Goal: Task Accomplishment & Management: Manage account settings

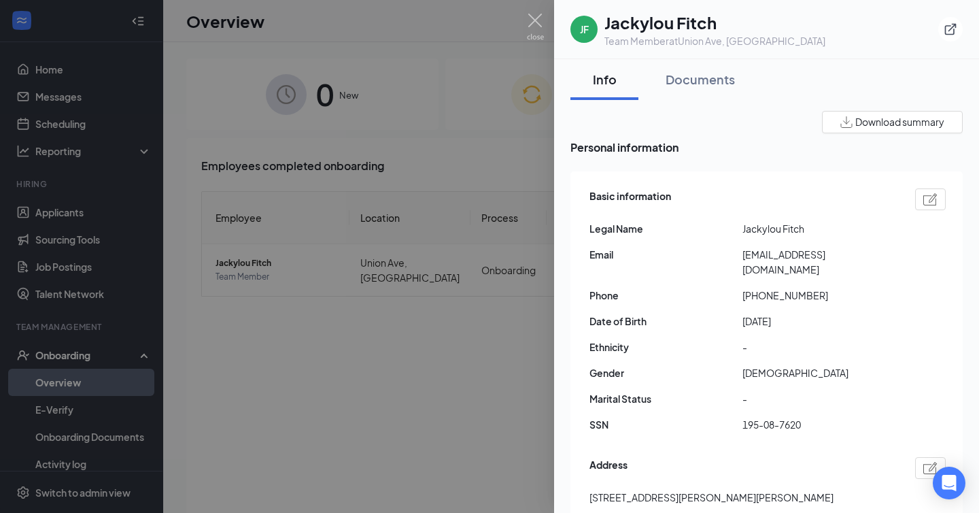
click at [421, 407] on div at bounding box center [489, 256] width 979 height 513
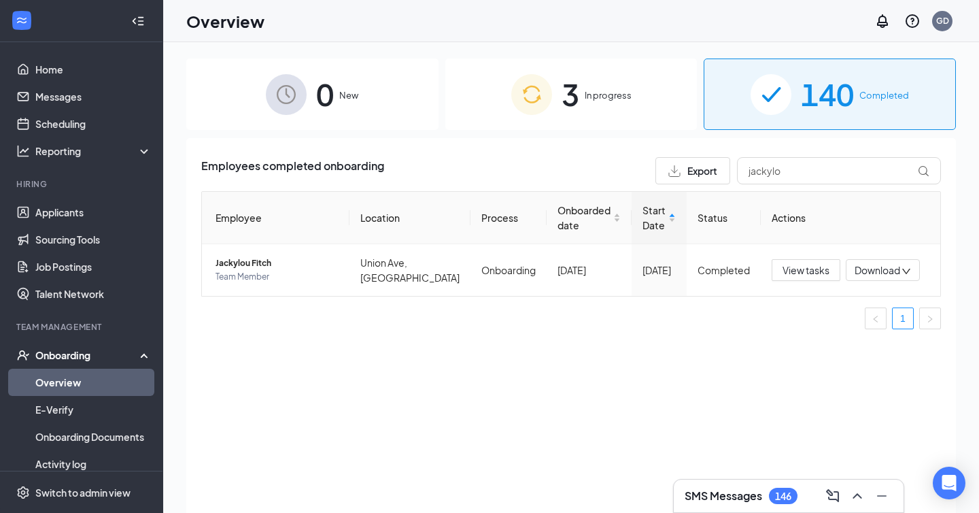
click at [741, 490] on h3 "SMS Messages" at bounding box center [724, 495] width 78 height 15
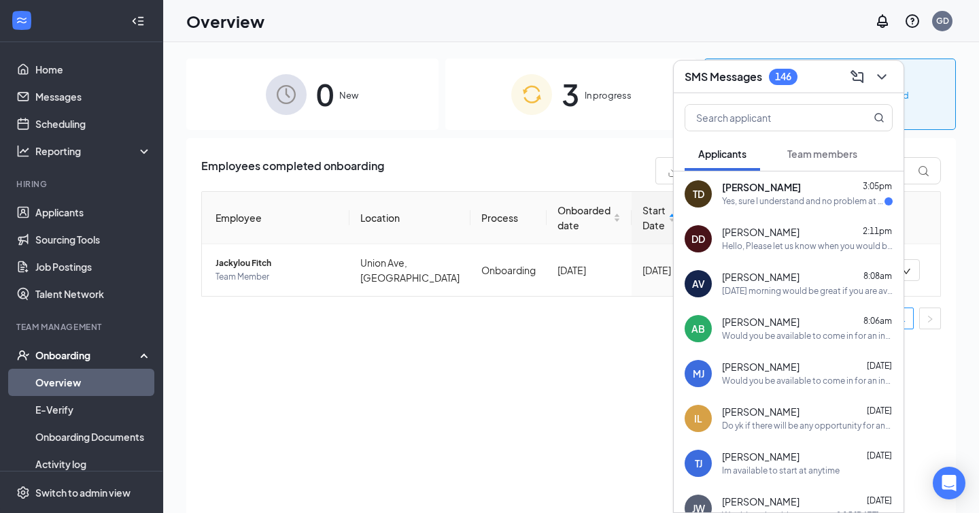
click at [772, 205] on div "Yes, sure I understand and no problem at all. We look forward to meeting [DATE]…" at bounding box center [803, 202] width 163 height 12
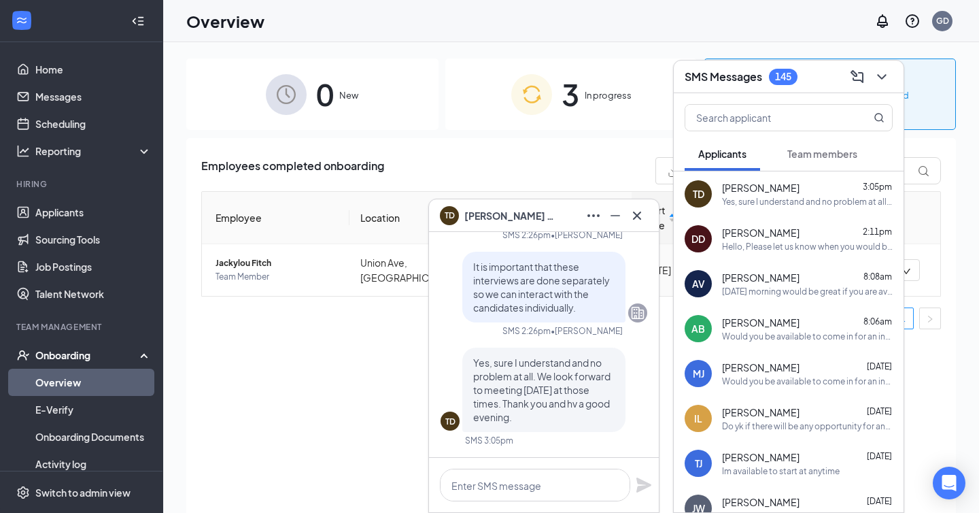
click at [339, 341] on div "Employees completed onboarding Export jackylo Employee Location Process Onboard…" at bounding box center [571, 342] width 770 height 409
click at [558, 213] on div "TD [PERSON_NAME]" at bounding box center [544, 216] width 208 height 22
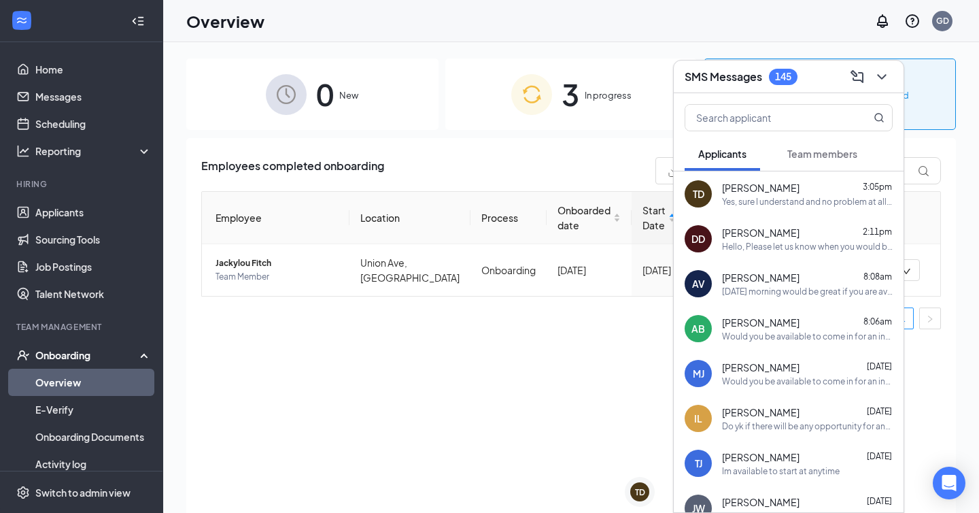
click at [823, 75] on div "SMS Messages 145" at bounding box center [789, 76] width 208 height 21
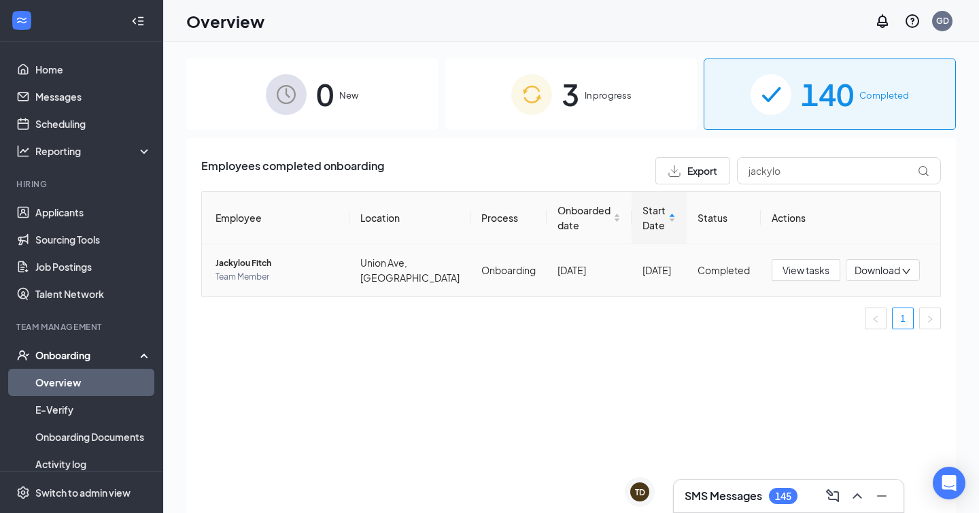
click at [256, 262] on span "Jackylou Fitch" at bounding box center [277, 263] width 123 height 14
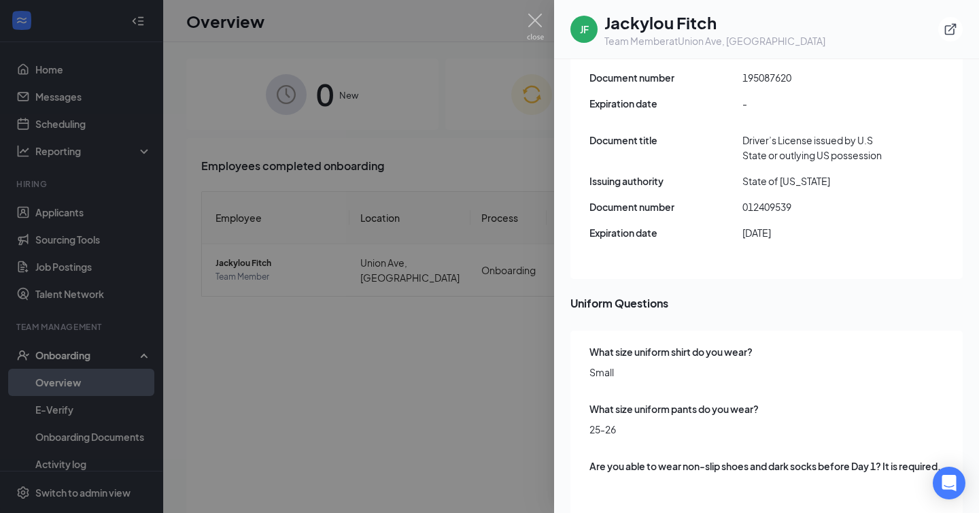
scroll to position [4, 0]
click at [287, 471] on div at bounding box center [489, 256] width 979 height 513
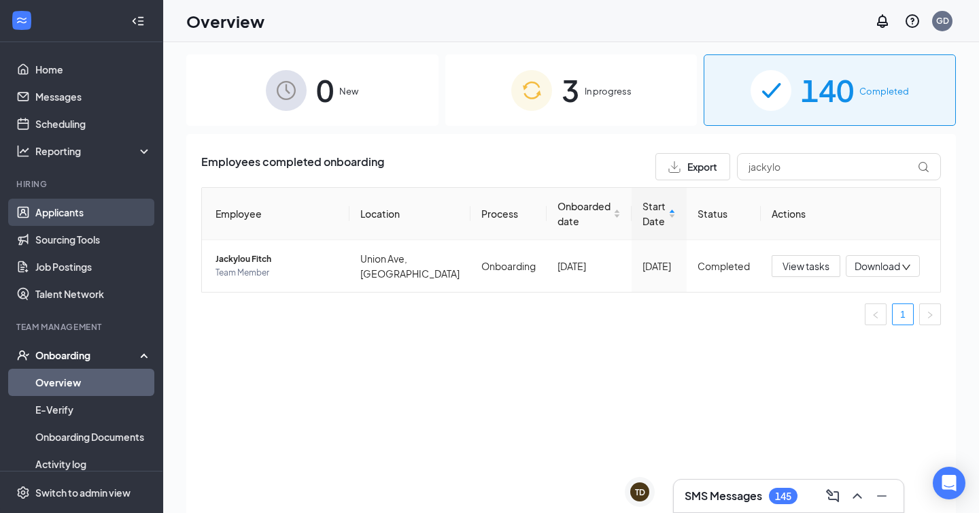
click at [67, 214] on link "Applicants" at bounding box center [93, 212] width 116 height 27
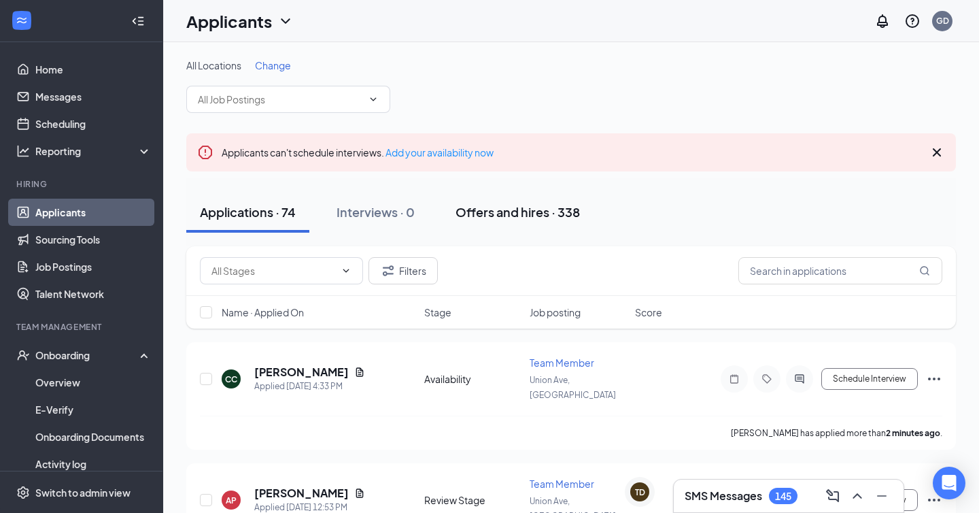
click at [505, 216] on div "Offers and hires · 338" at bounding box center [518, 211] width 124 height 17
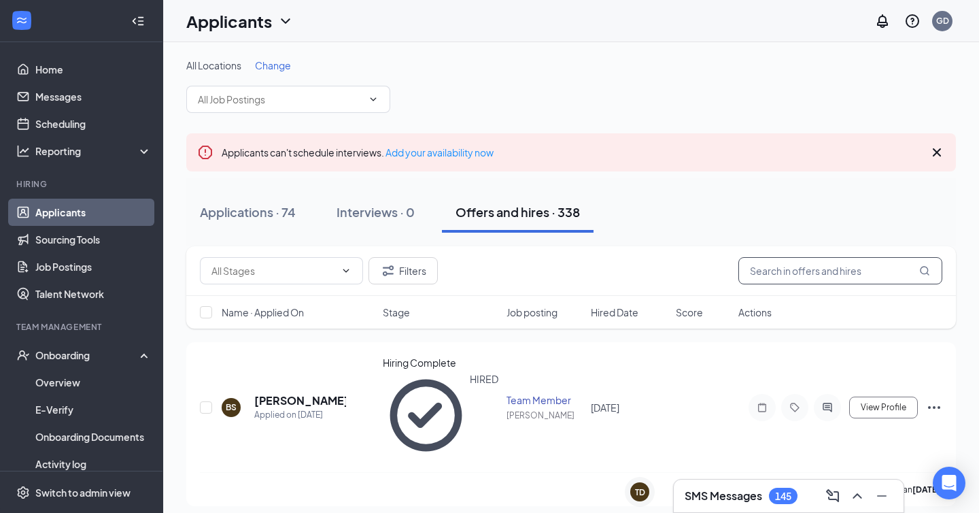
click at [813, 277] on input "text" at bounding box center [841, 270] width 204 height 27
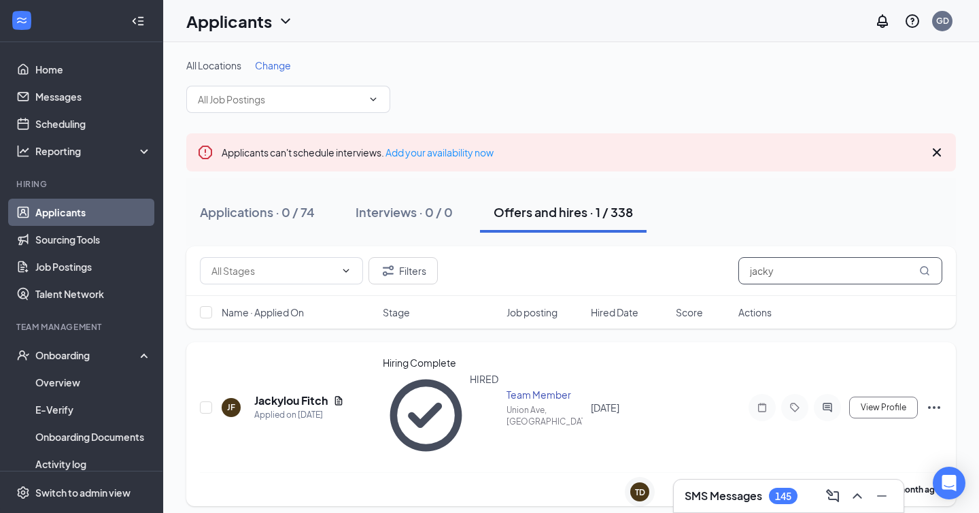
type input "jacky"
click at [936, 399] on icon "Ellipses" at bounding box center [934, 407] width 16 height 16
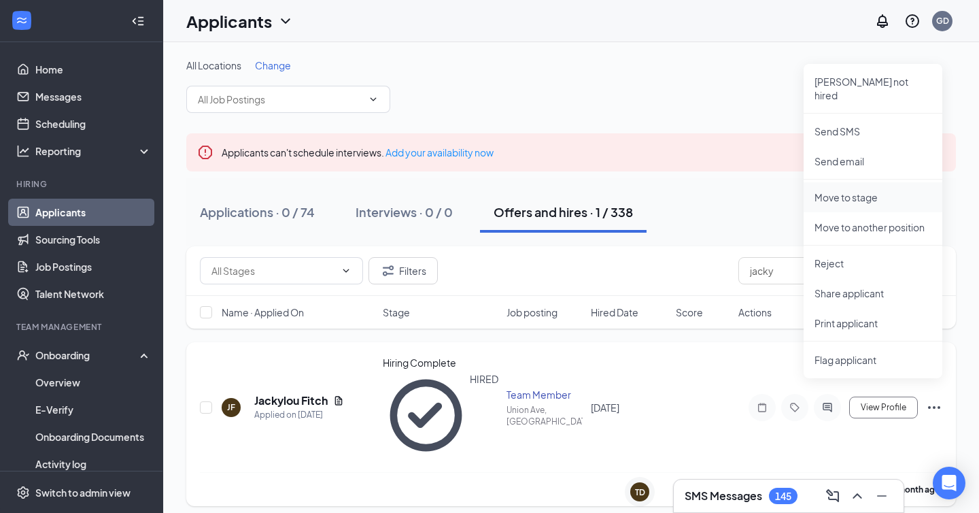
click at [847, 190] on p "Move to stage" at bounding box center [873, 197] width 117 height 14
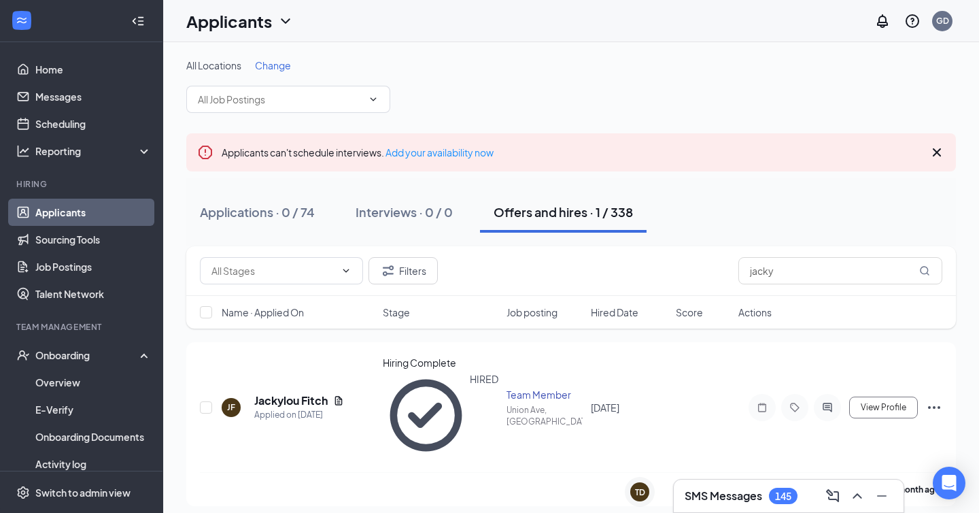
type input "Hiring Complete (current stage)"
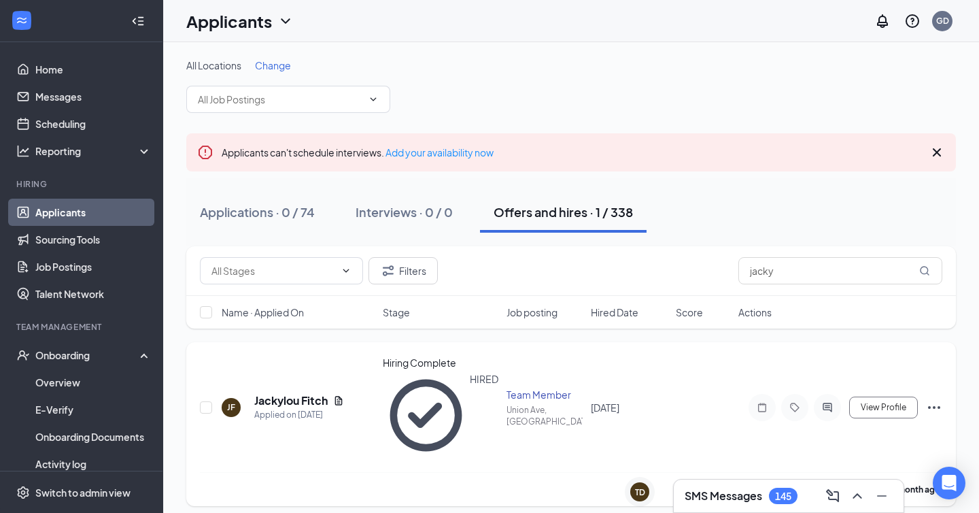
click at [934, 399] on icon "Ellipses" at bounding box center [934, 407] width 16 height 16
click at [731, 188] on div "Applications · 0 / 74 Interviews · 0 / 0 Offers and hires · 1 / 338" at bounding box center [571, 212] width 770 height 68
click at [299, 393] on h5 "Jackylou Fitch" at bounding box center [290, 400] width 73 height 15
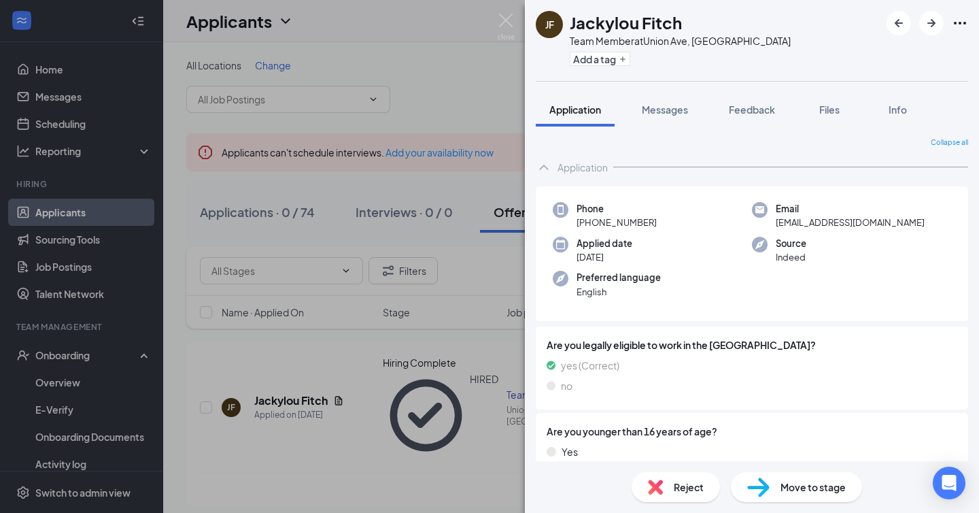
click at [961, 30] on icon "Ellipses" at bounding box center [960, 23] width 16 height 16
click at [961, 16] on icon "Ellipses" at bounding box center [960, 23] width 16 height 16
click at [708, 65] on div "Add a tag" at bounding box center [680, 59] width 221 height 22
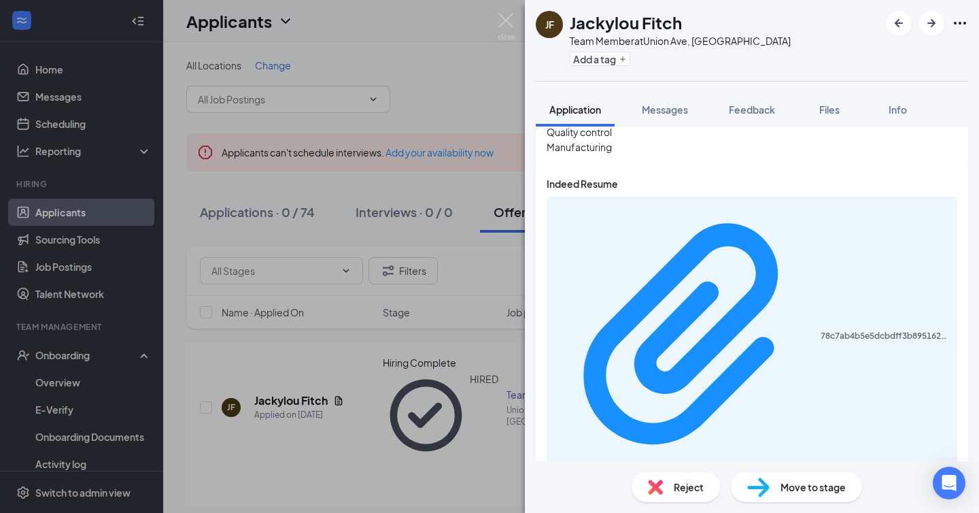
scroll to position [1018, 0]
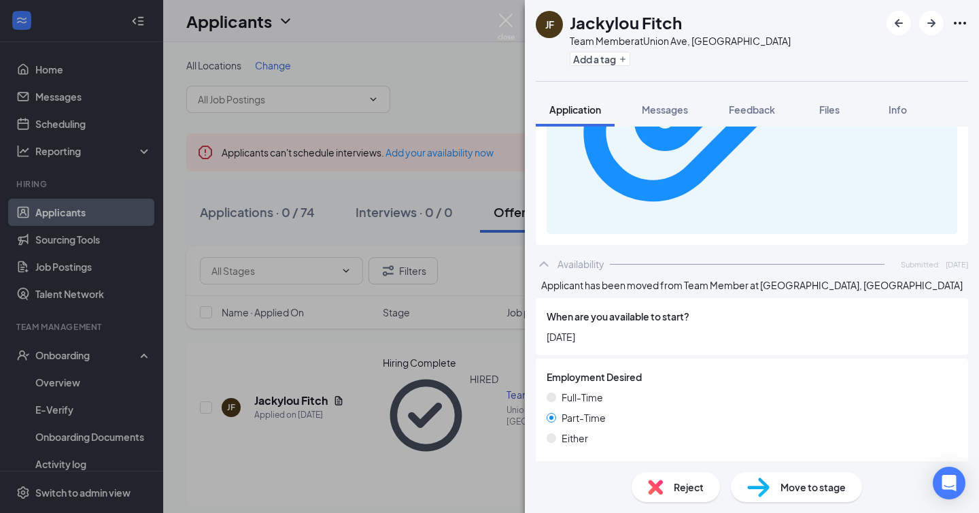
click at [801, 486] on span "Move to stage" at bounding box center [813, 487] width 65 height 15
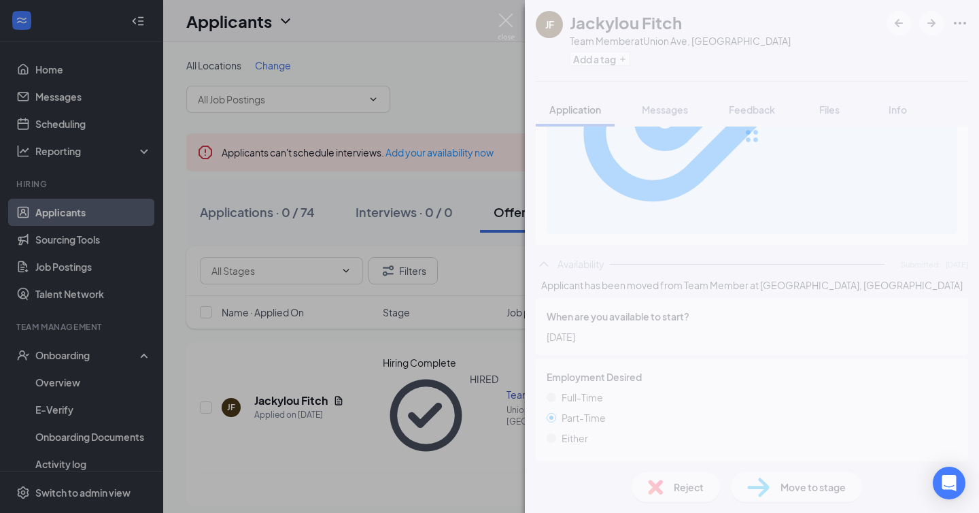
scroll to position [1012, 0]
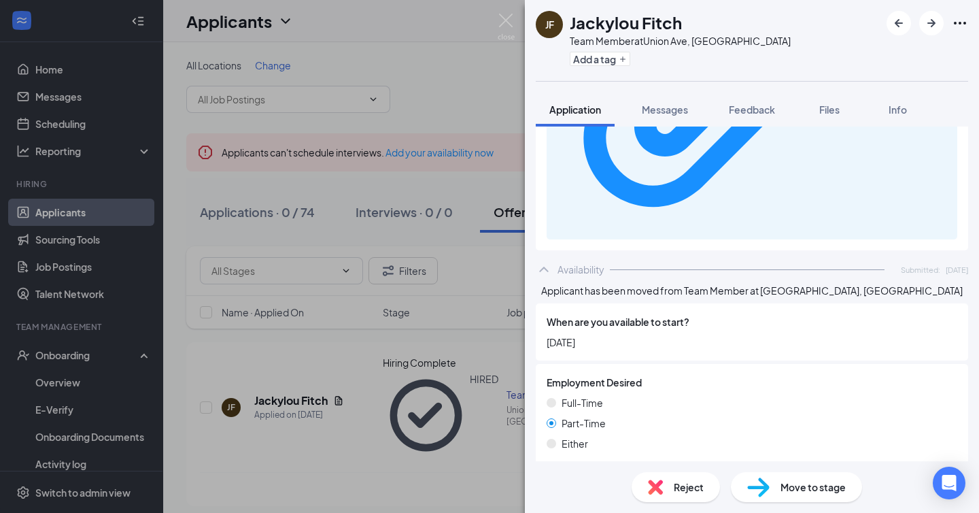
click at [424, 341] on div "[PERSON_NAME] [PERSON_NAME] Team Member at [GEOGRAPHIC_DATA], [PERSON_NAME] Add…" at bounding box center [489, 256] width 979 height 513
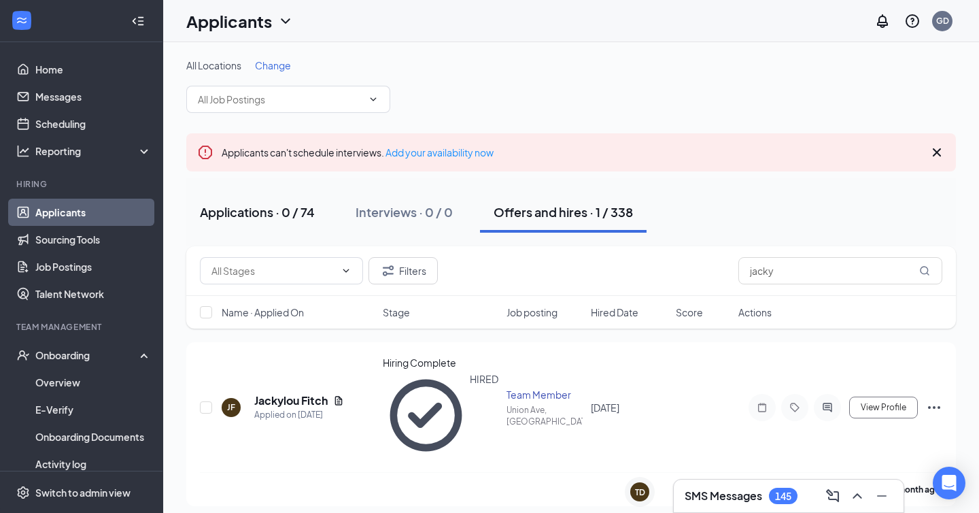
click at [272, 209] on div "Applications · 0 / 74" at bounding box center [257, 211] width 115 height 17
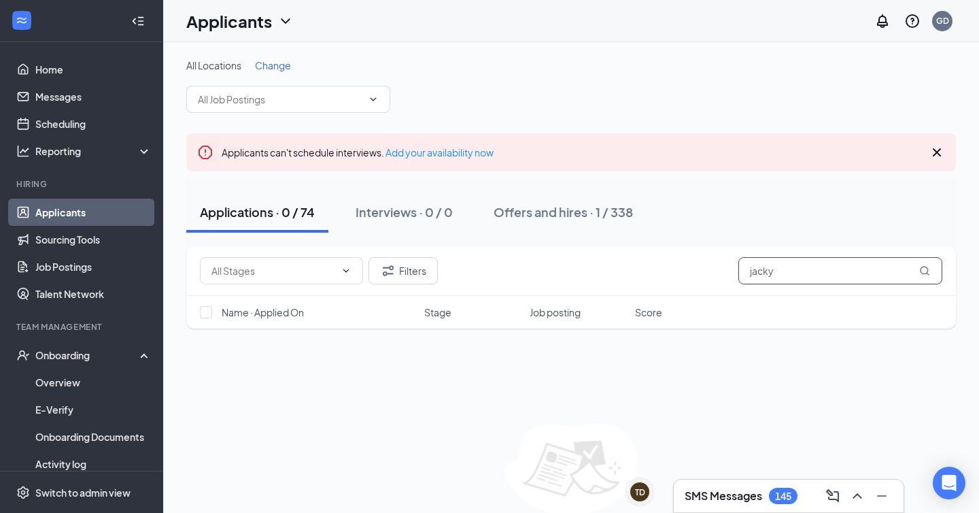
click at [769, 270] on input "jacky" at bounding box center [841, 270] width 204 height 27
click at [769, 271] on input "jacky" at bounding box center [841, 270] width 204 height 27
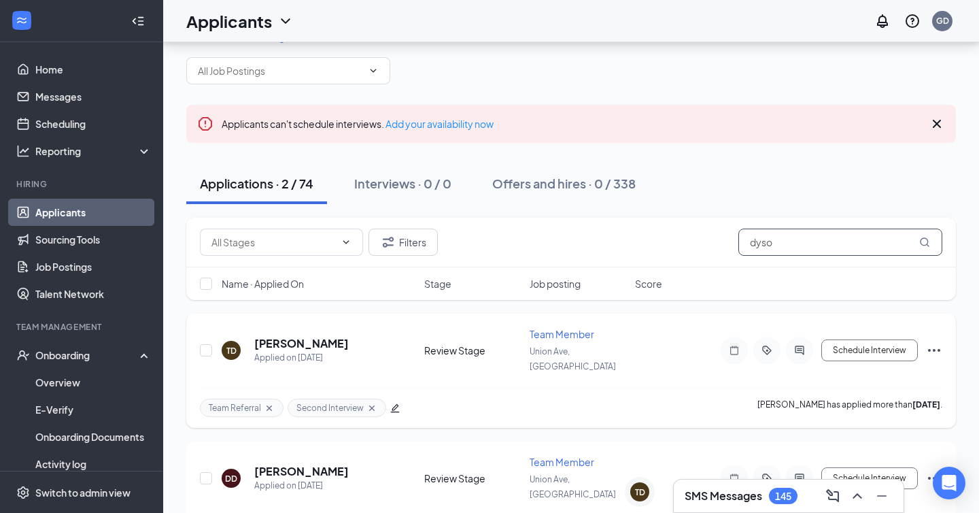
scroll to position [56, 0]
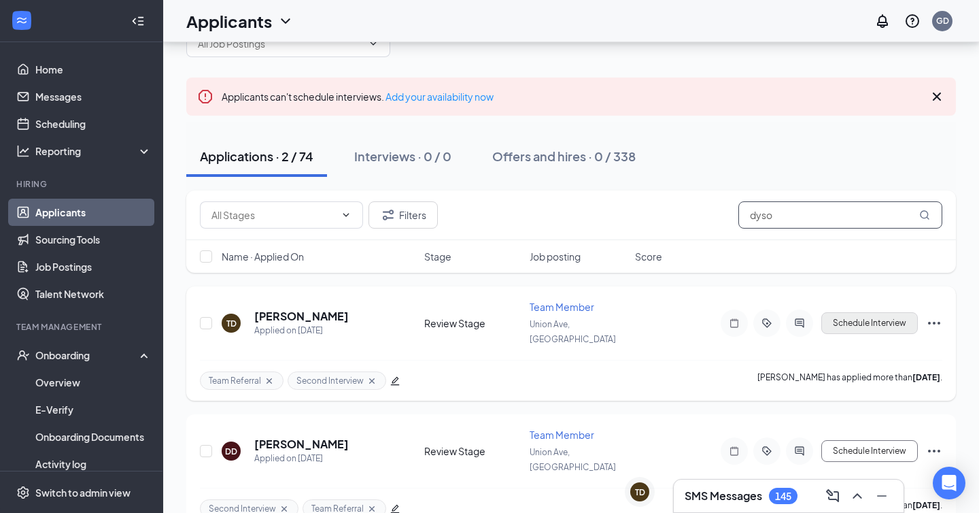
type input "dyso"
click at [891, 316] on button "Schedule Interview" at bounding box center [870, 323] width 97 height 22
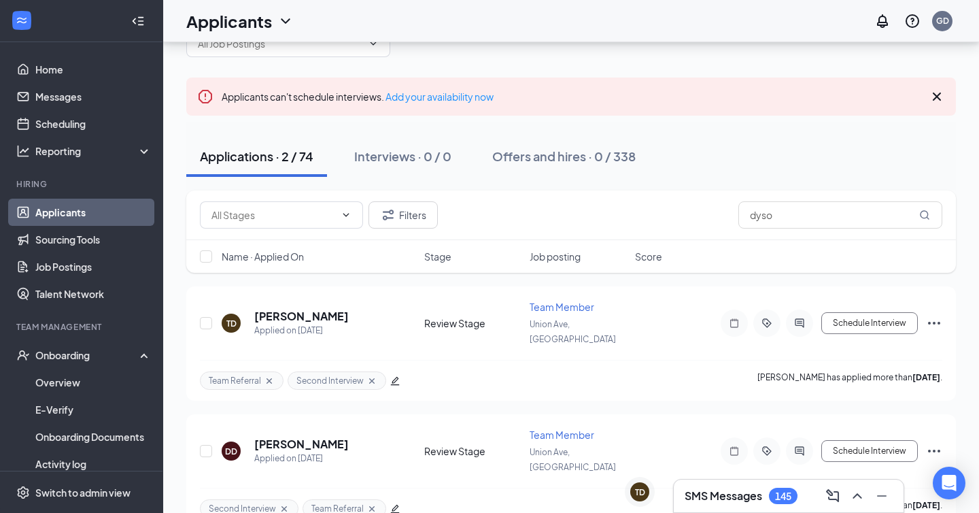
type input "Southeastern Onsite Interview"
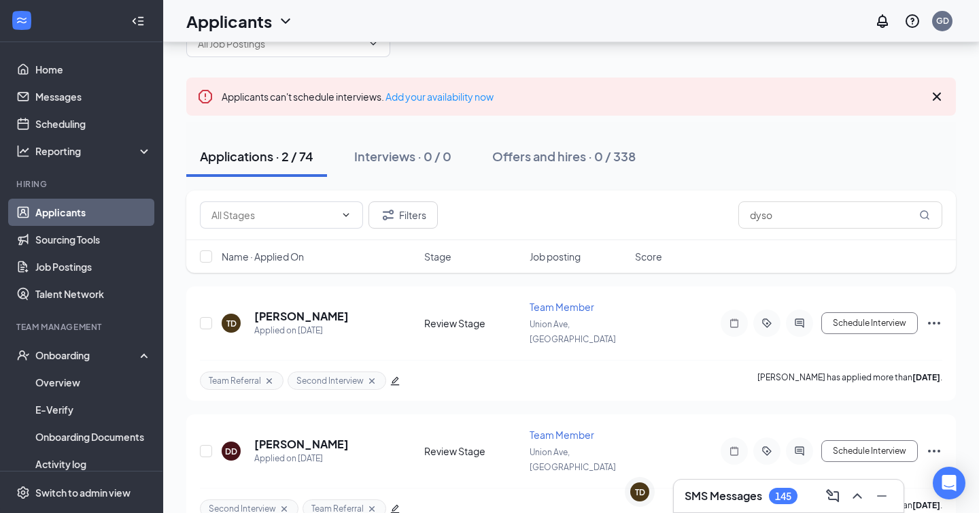
type input "02:30 AM"
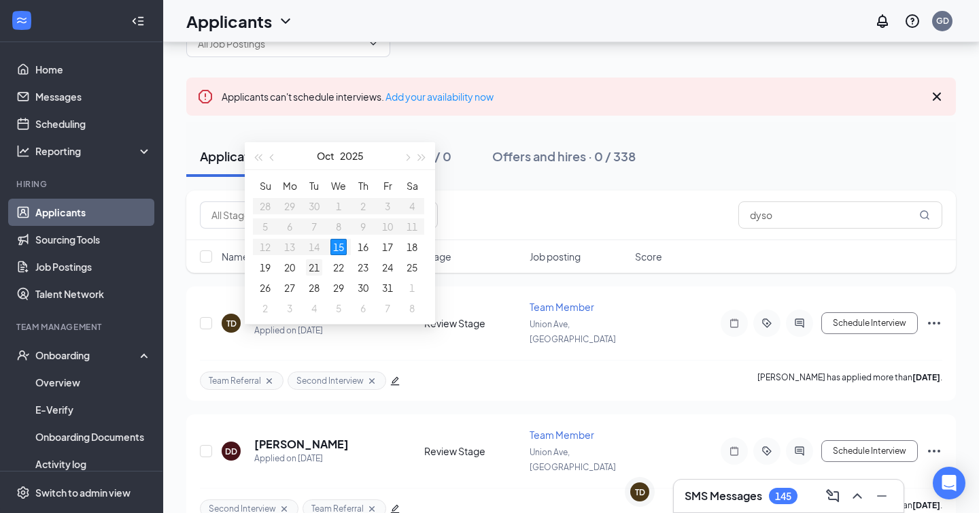
type input "[DATE]"
click at [310, 267] on div "21" at bounding box center [314, 267] width 16 height 16
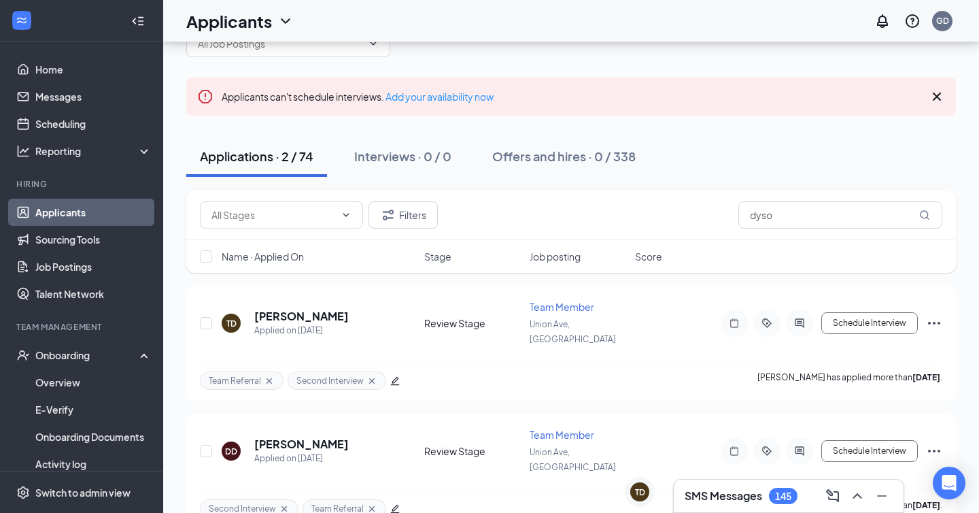
type input "02:30 PM"
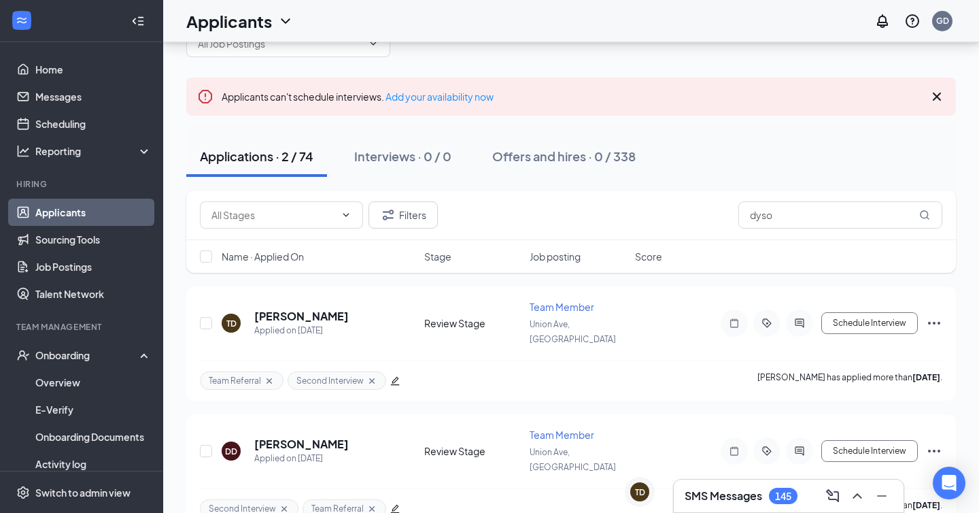
scroll to position [1817, 0]
type input "02:45 PM"
click at [890, 440] on button "Schedule Interview" at bounding box center [870, 451] width 97 height 22
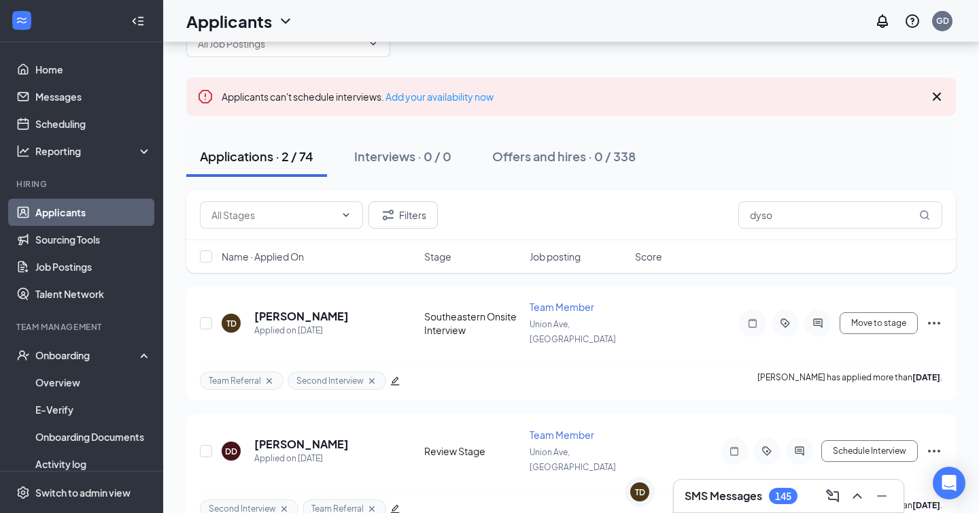
type input "Southeastern Onsite Interview"
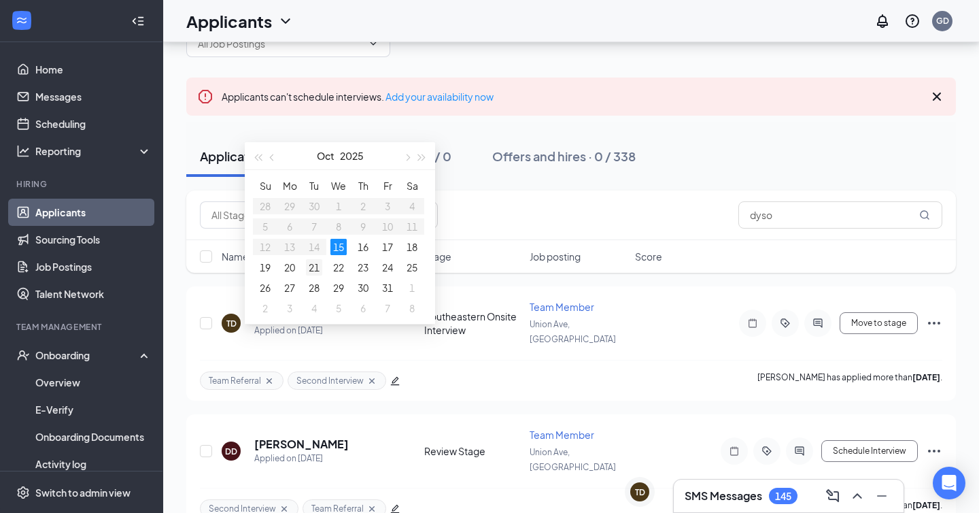
type input "[DATE]"
click at [313, 267] on div "21" at bounding box center [314, 267] width 16 height 16
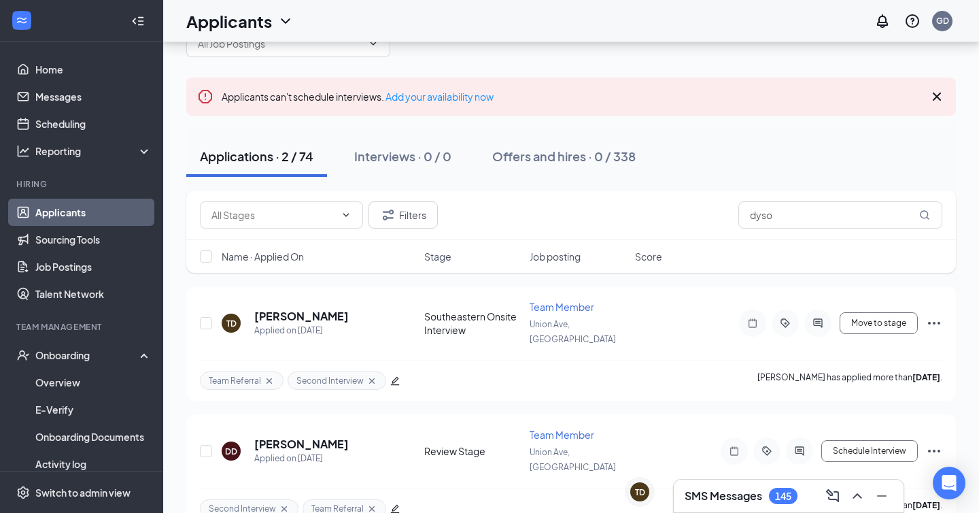
type input "02:45 PM"
type input "03:00 PM"
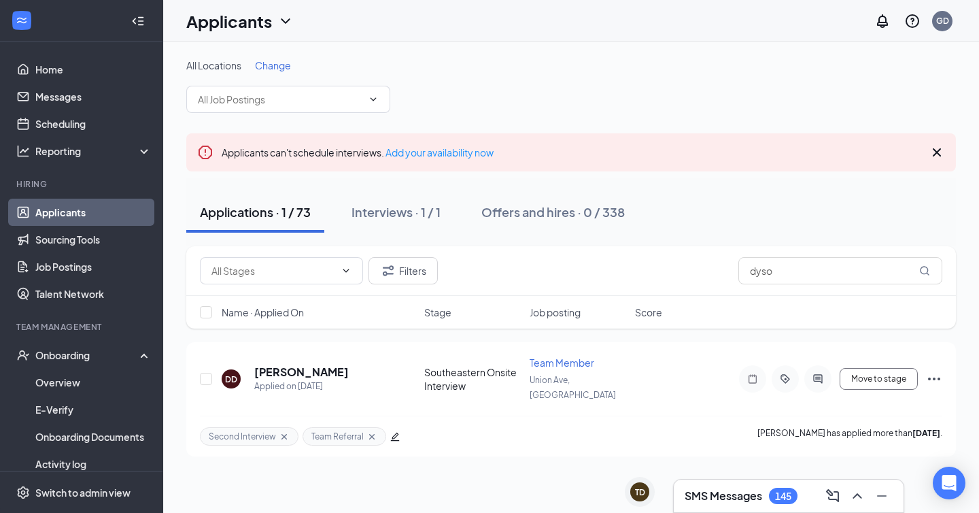
scroll to position [0, 0]
click at [706, 486] on div "SMS Messages 146" at bounding box center [789, 496] width 208 height 22
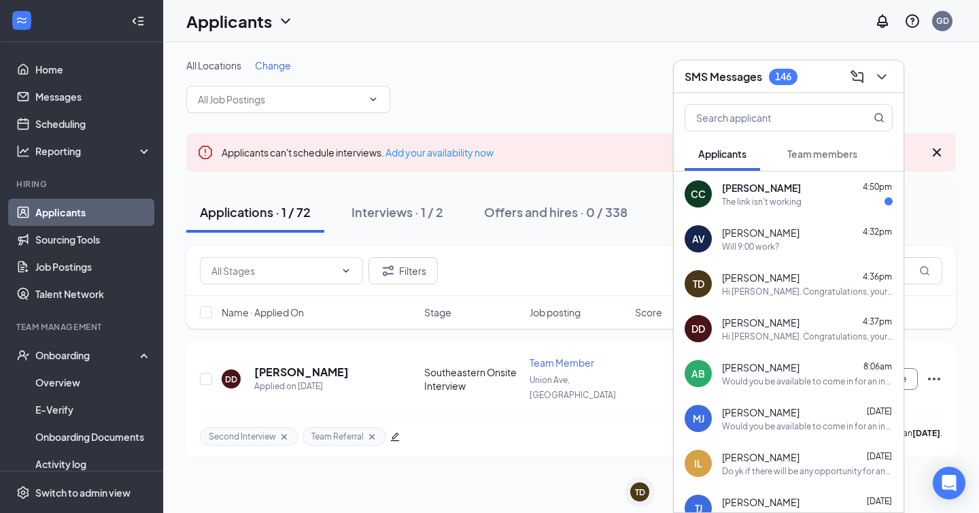
click at [779, 207] on div "CC [PERSON_NAME] 4:50pm The link isn't working" at bounding box center [789, 193] width 230 height 45
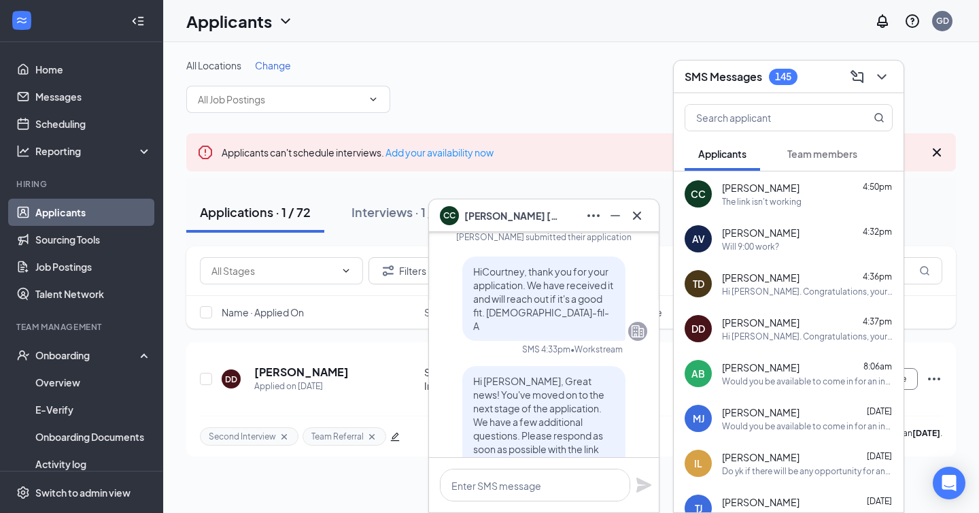
scroll to position [-187, 0]
click at [547, 213] on div "CC [PERSON_NAME]" at bounding box center [544, 216] width 208 height 22
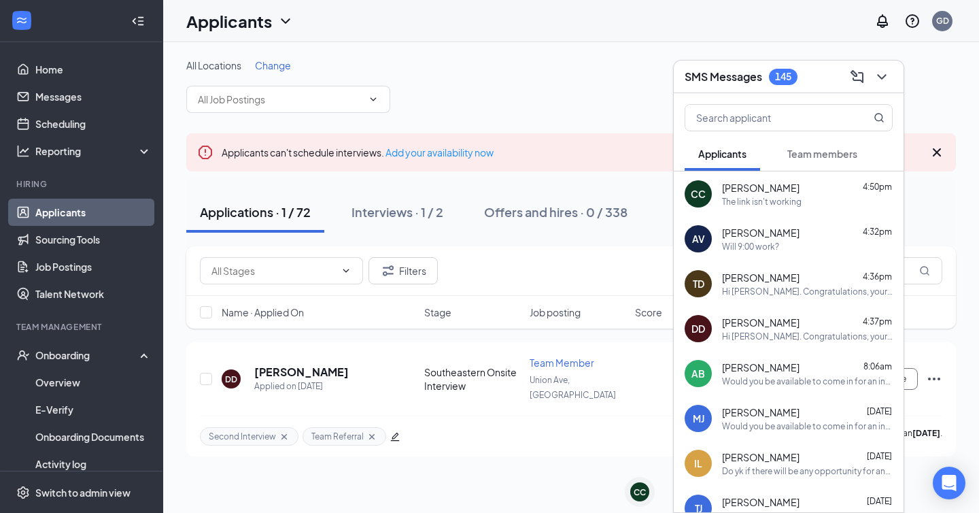
scroll to position [0, 0]
click at [820, 75] on div "SMS Messages 145" at bounding box center [789, 76] width 208 height 21
